Goal: Task Accomplishment & Management: Manage account settings

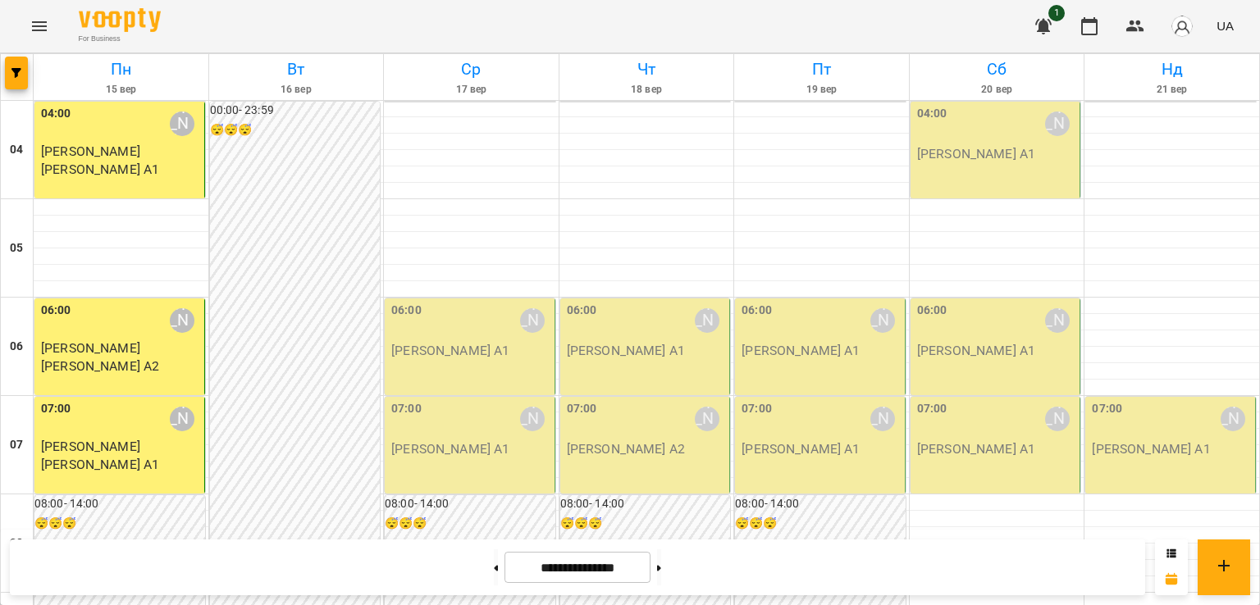
click at [443, 356] on p "[PERSON_NAME] А1" at bounding box center [450, 351] width 118 height 20
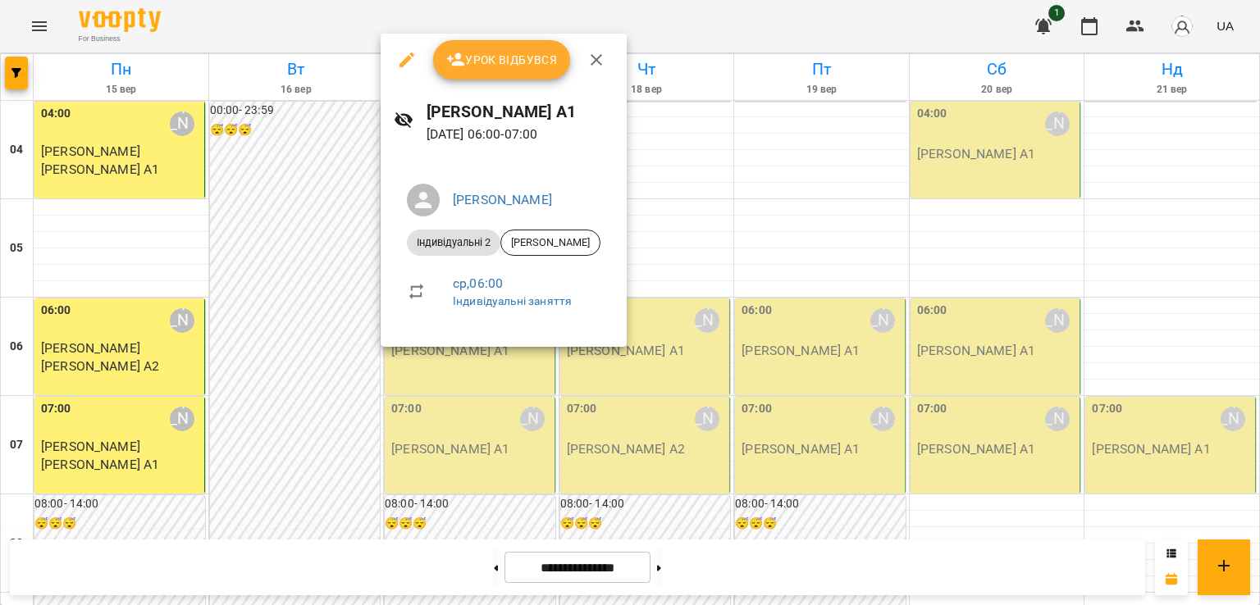
click at [482, 61] on span "Урок відбувся" at bounding box center [502, 60] width 112 height 20
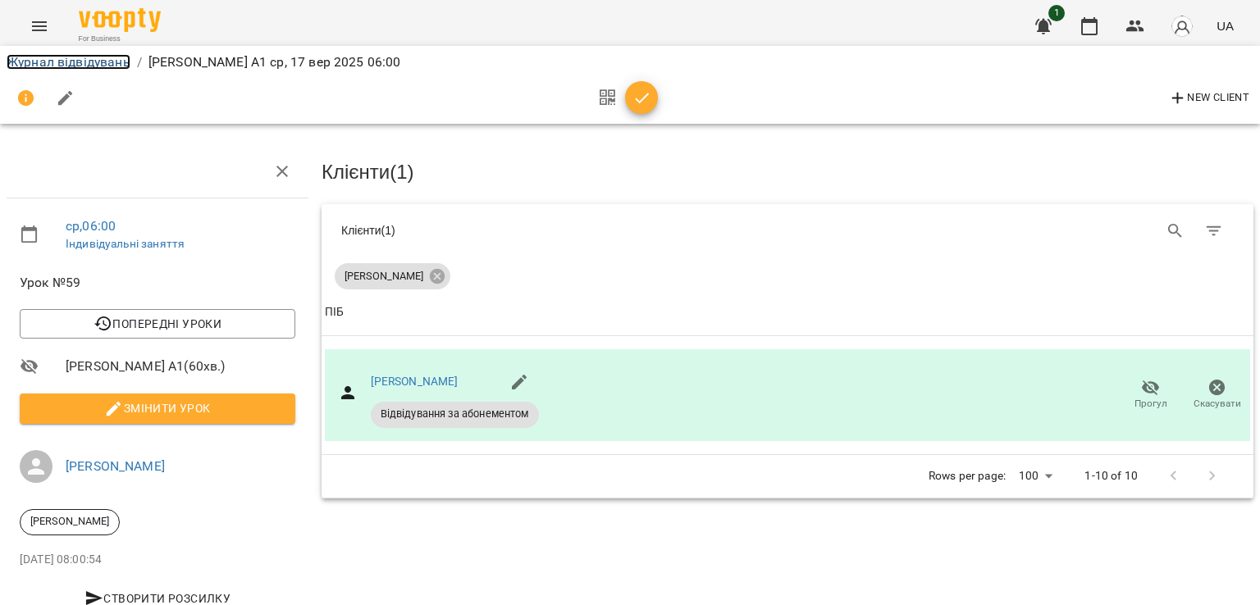
click at [89, 63] on link "Журнал відвідувань" at bounding box center [69, 62] width 124 height 16
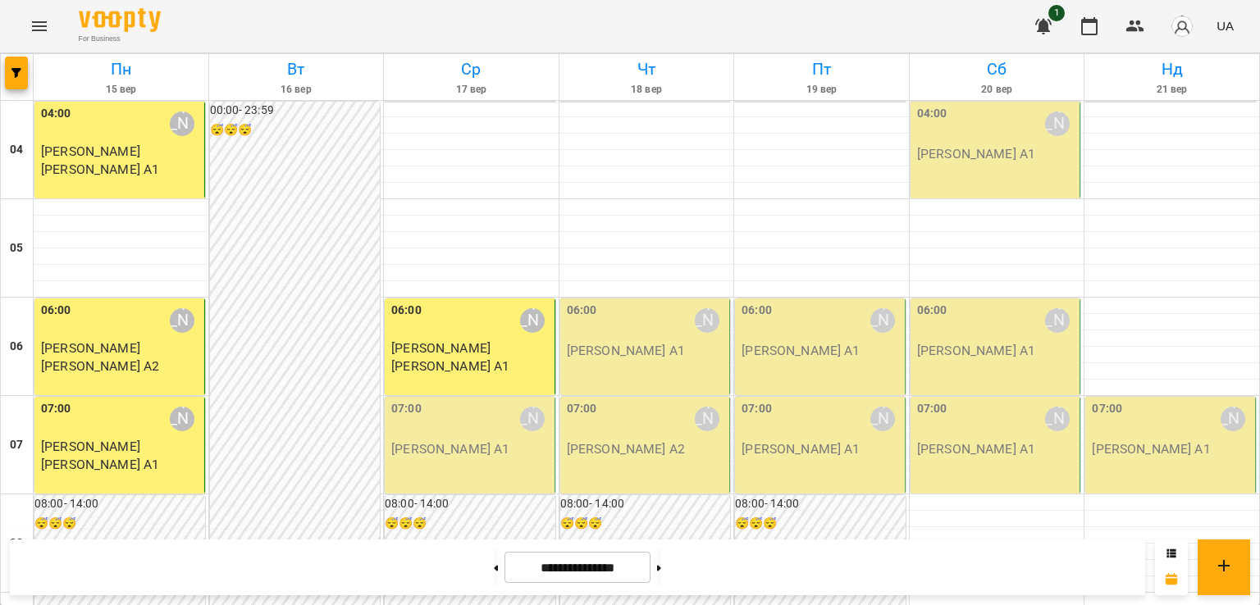
click at [432, 427] on div "07:00 [PERSON_NAME]" at bounding box center [471, 419] width 160 height 38
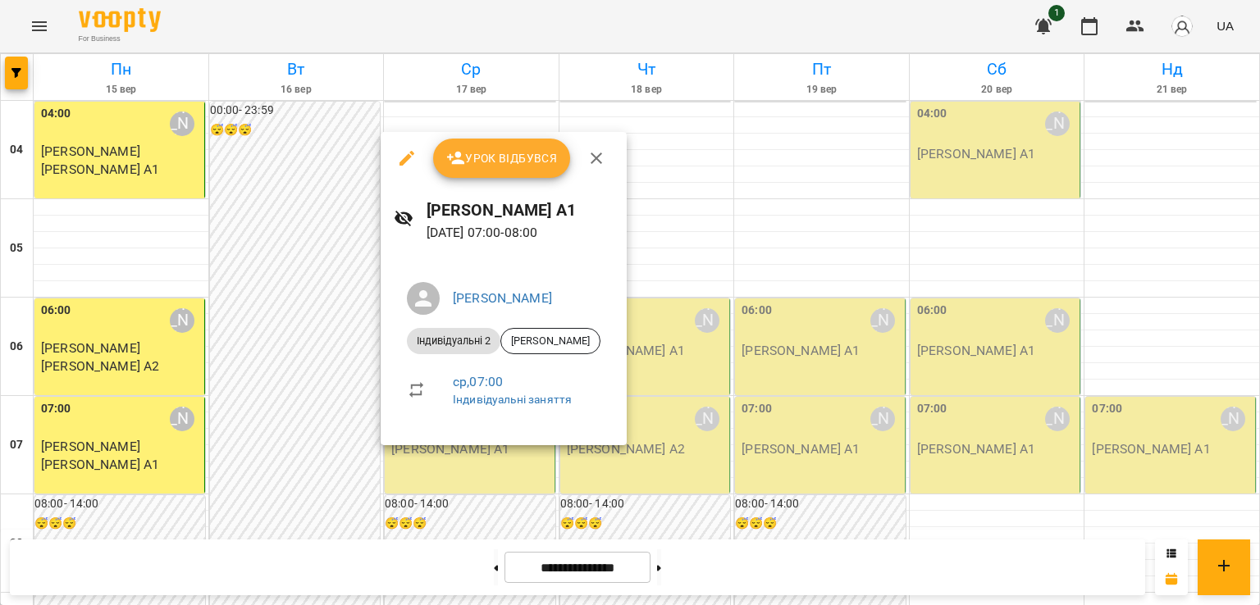
click at [498, 156] on span "Урок відбувся" at bounding box center [502, 158] width 112 height 20
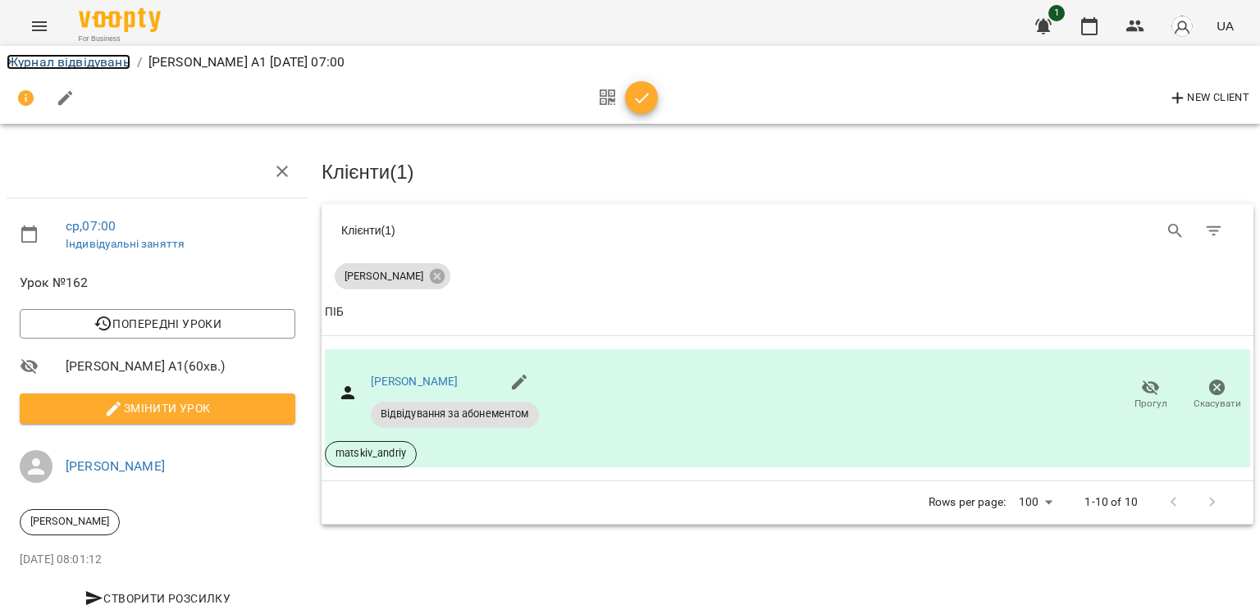
click at [80, 66] on link "Журнал відвідувань" at bounding box center [69, 62] width 124 height 16
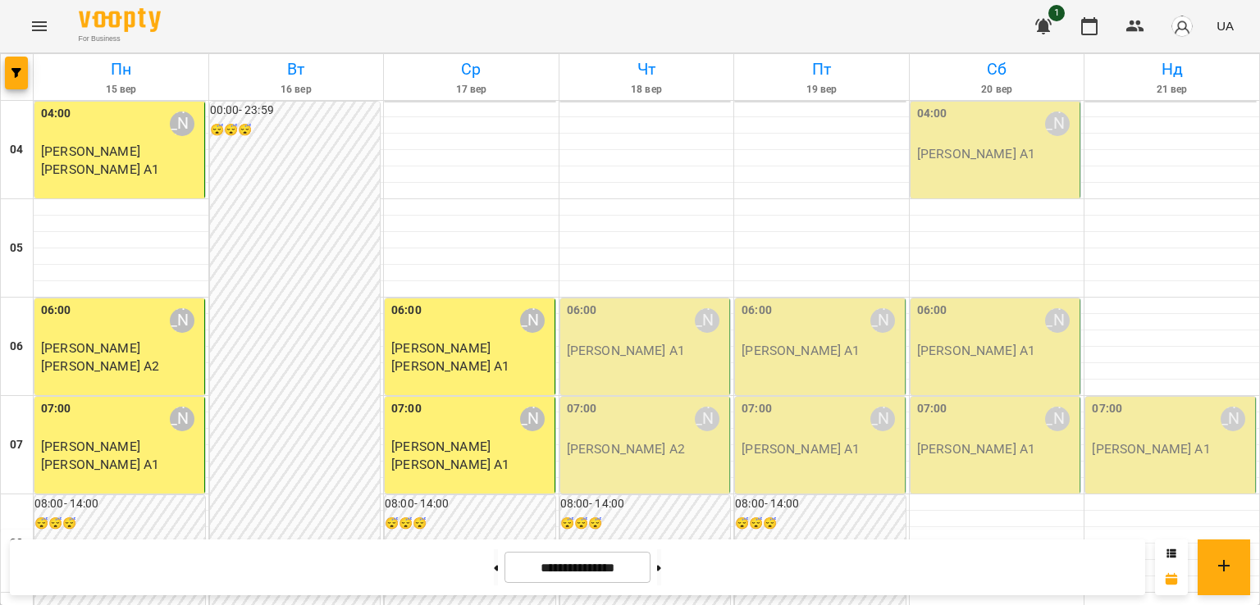
scroll to position [136, 0]
